Goal: Information Seeking & Learning: Check status

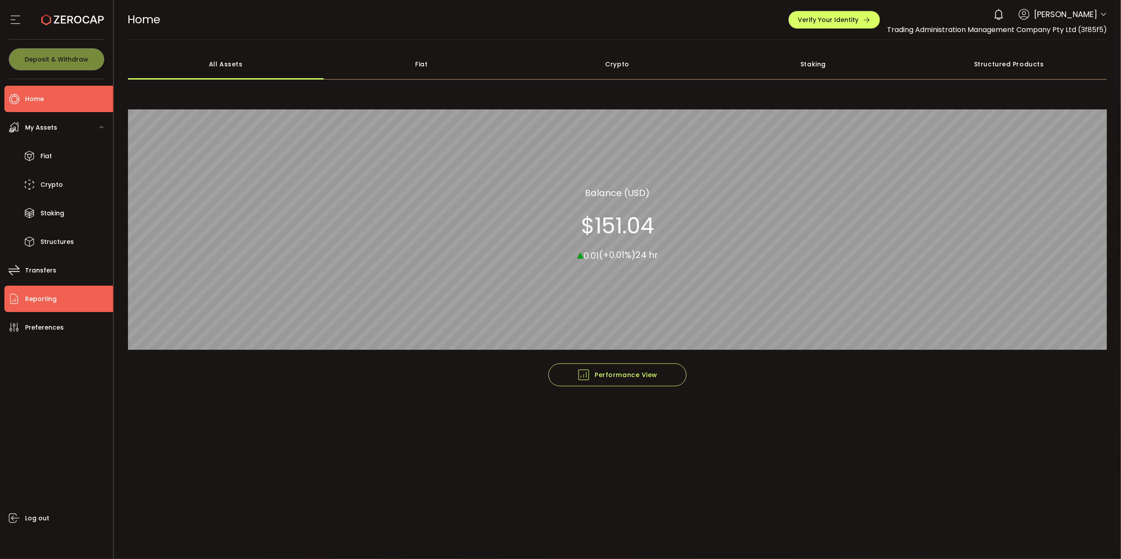
click at [55, 301] on span "Reporting" at bounding box center [41, 299] width 32 height 13
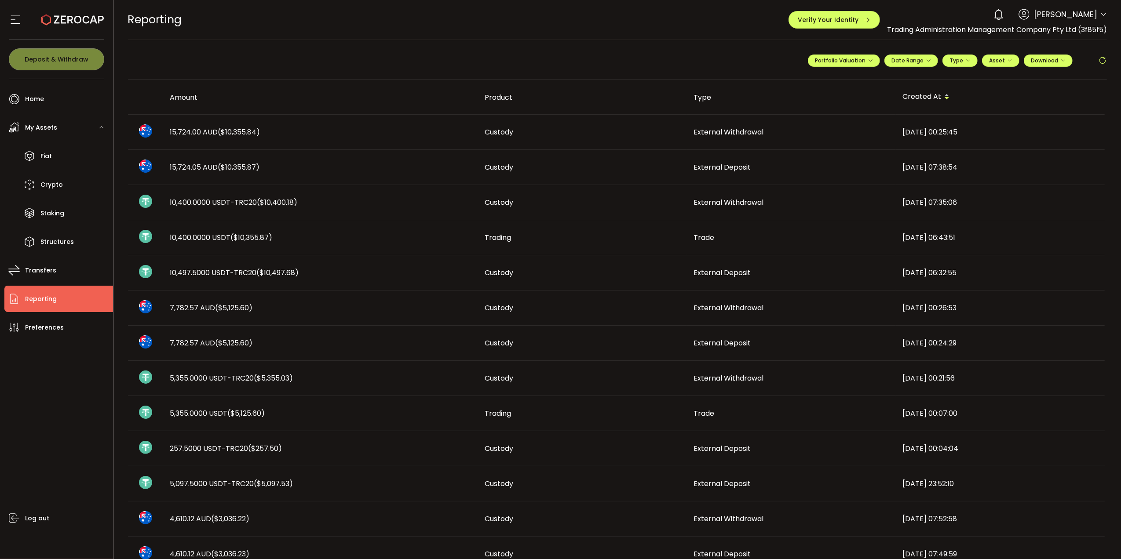
drag, startPoint x: 169, startPoint y: 448, endPoint x: 319, endPoint y: 452, distance: 150.0
click at [319, 452] on div "257.5000 USDT-TRC20 ($257.50)" at bounding box center [320, 449] width 315 height 10
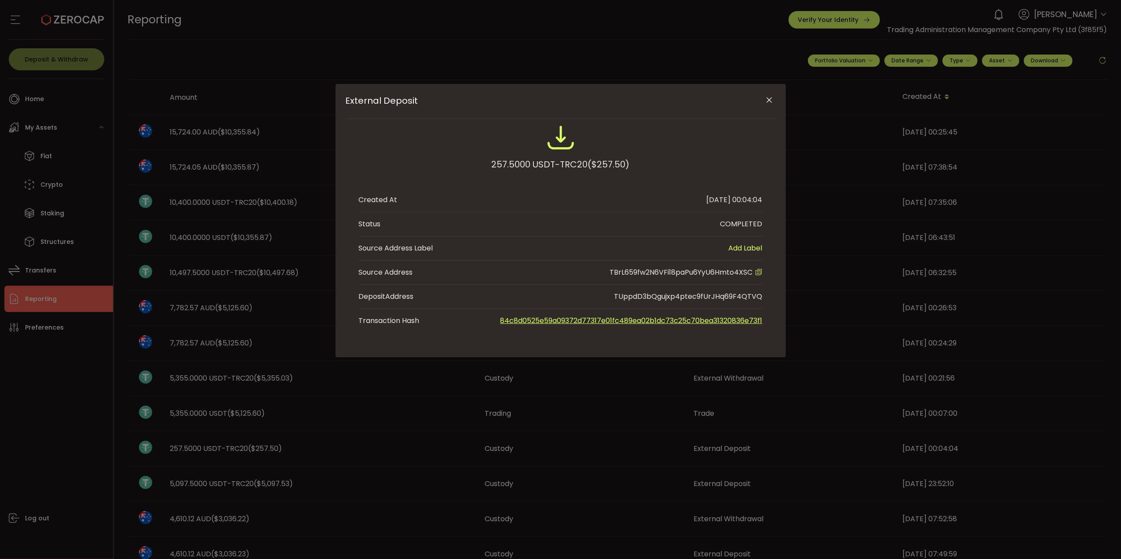
click at [772, 97] on icon "Close" at bounding box center [769, 100] width 9 height 9
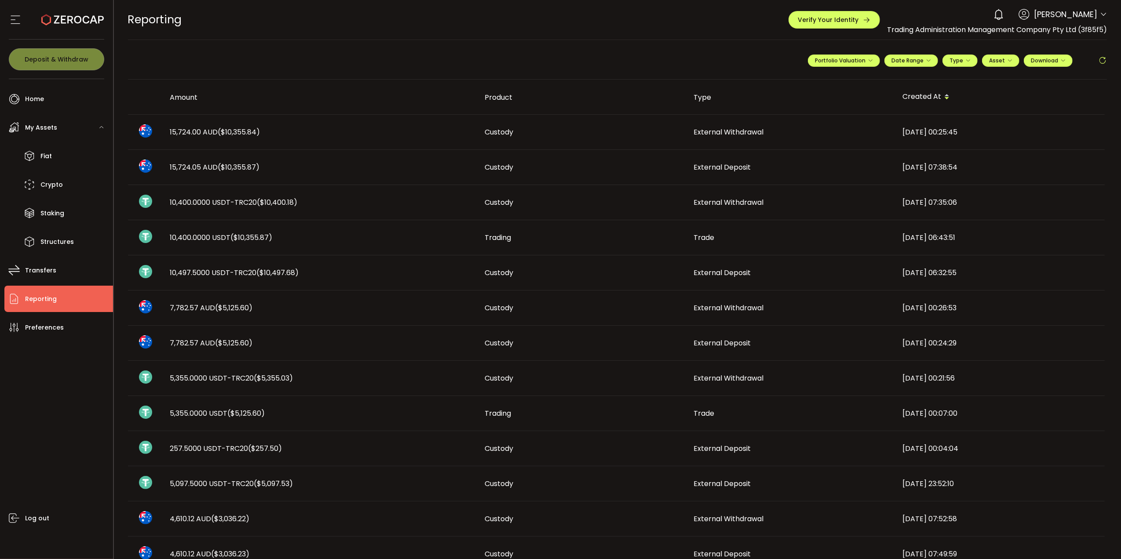
click at [200, 459] on td "257.5000 USDT-TRC20 ($257.50)" at bounding box center [320, 448] width 315 height 35
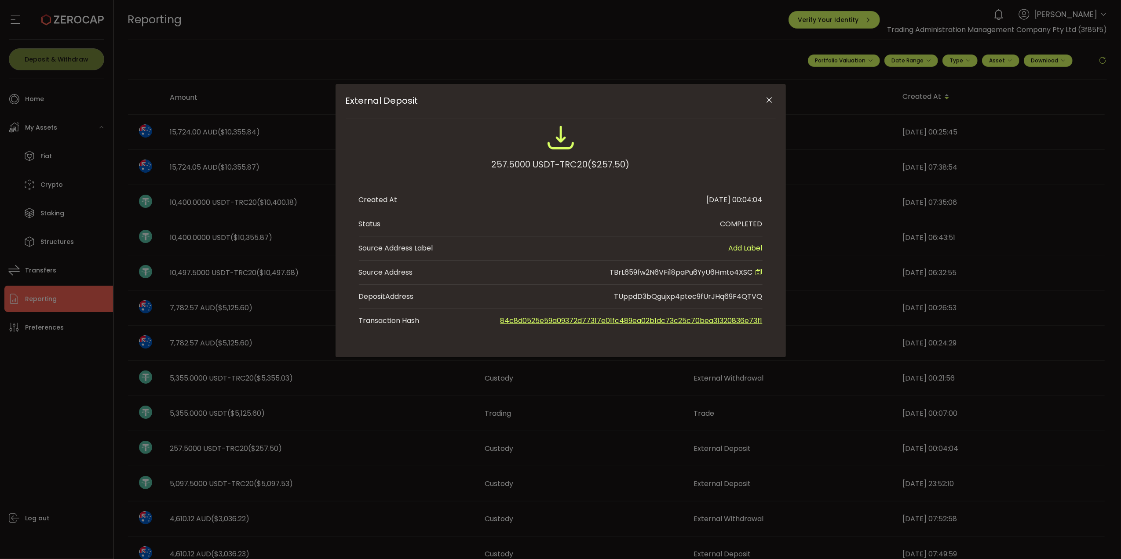
click at [770, 98] on icon "Close" at bounding box center [769, 100] width 9 height 9
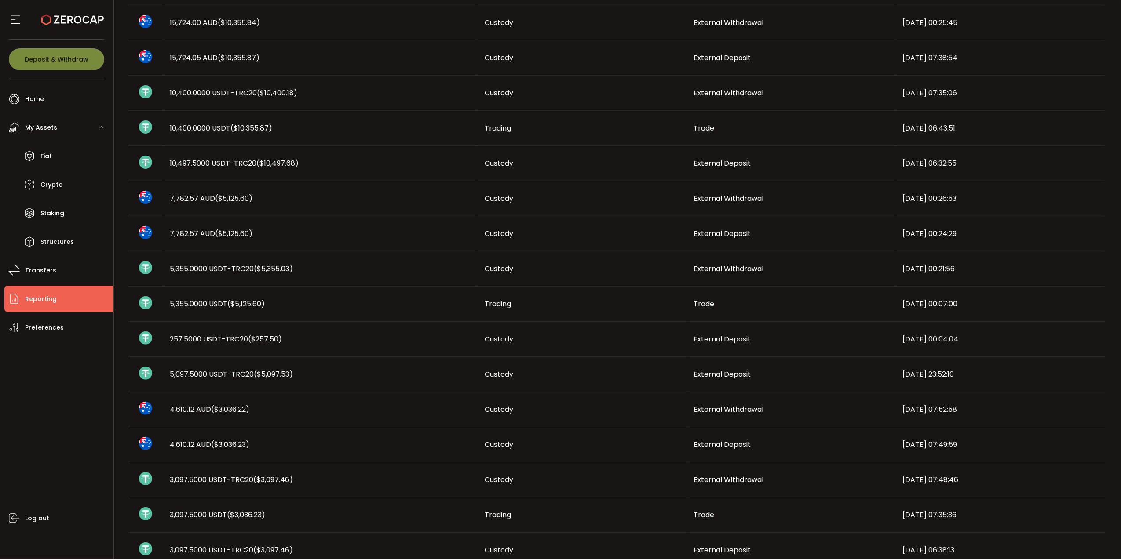
scroll to position [117, 0]
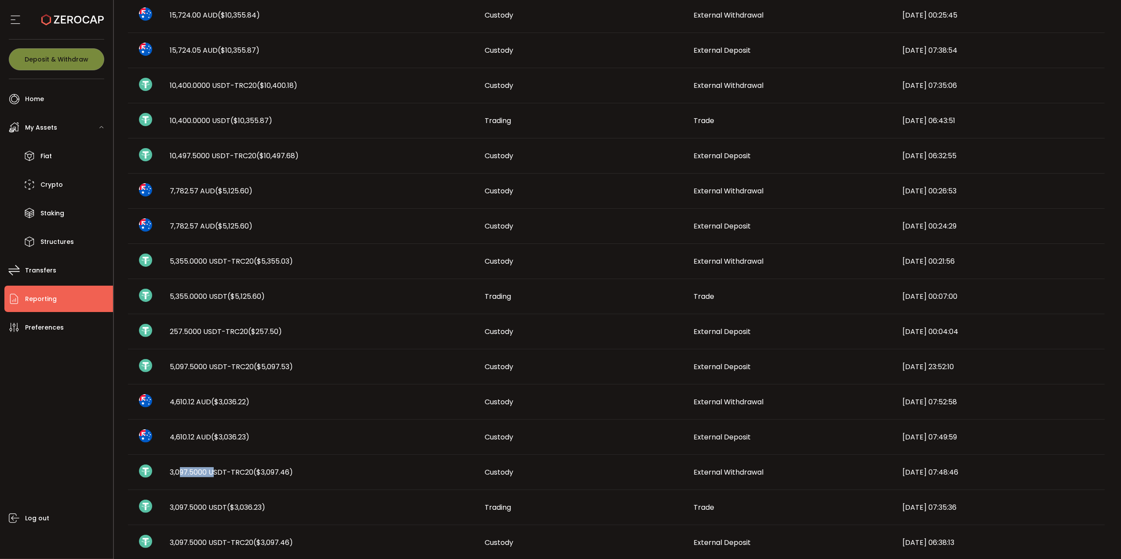
drag, startPoint x: 182, startPoint y: 471, endPoint x: 215, endPoint y: 468, distance: 33.2
click at [215, 468] on span "3,097.5000 USDT-TRC20 ($3,097.46)" at bounding box center [231, 472] width 123 height 10
